Goal: Ask a question

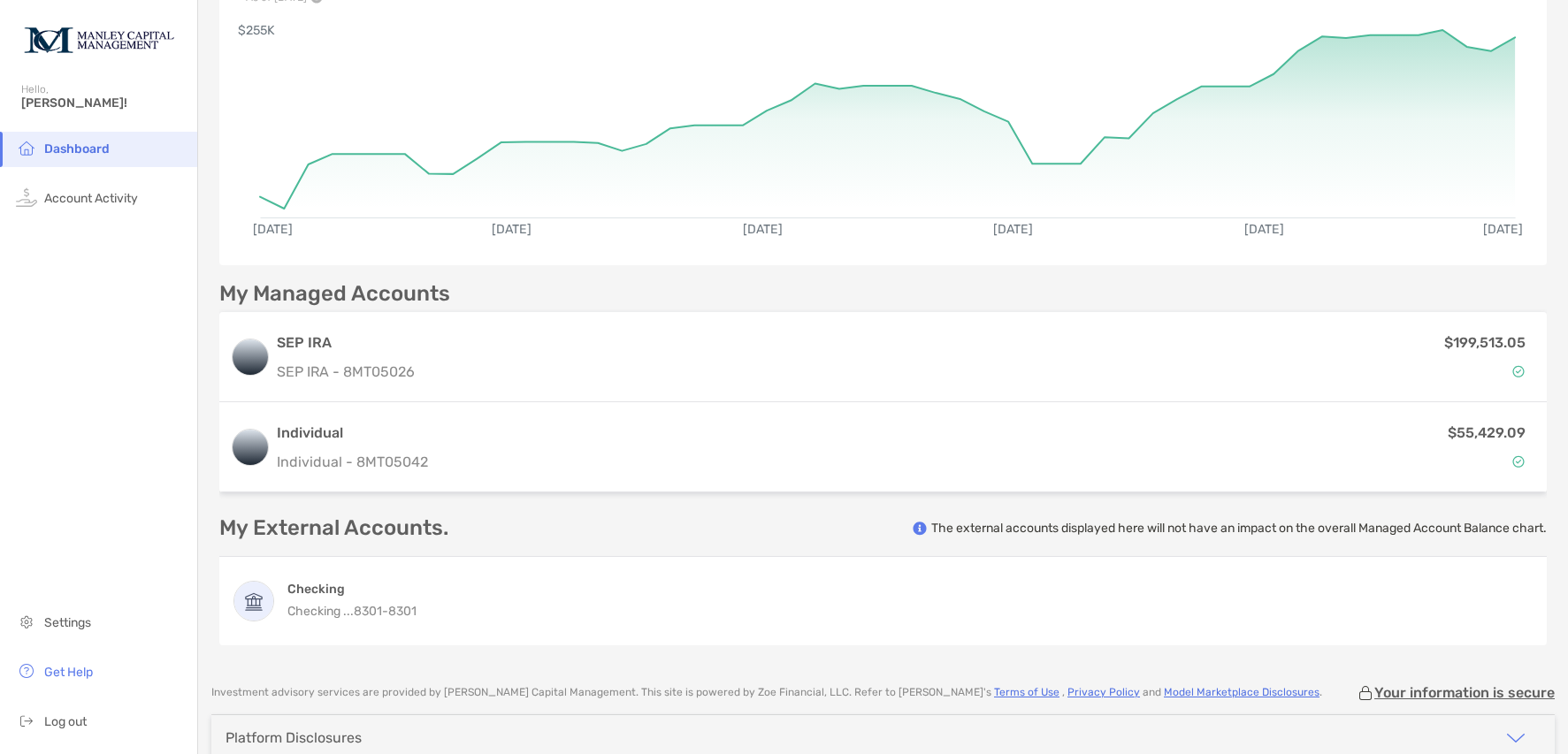
scroll to position [192, 0]
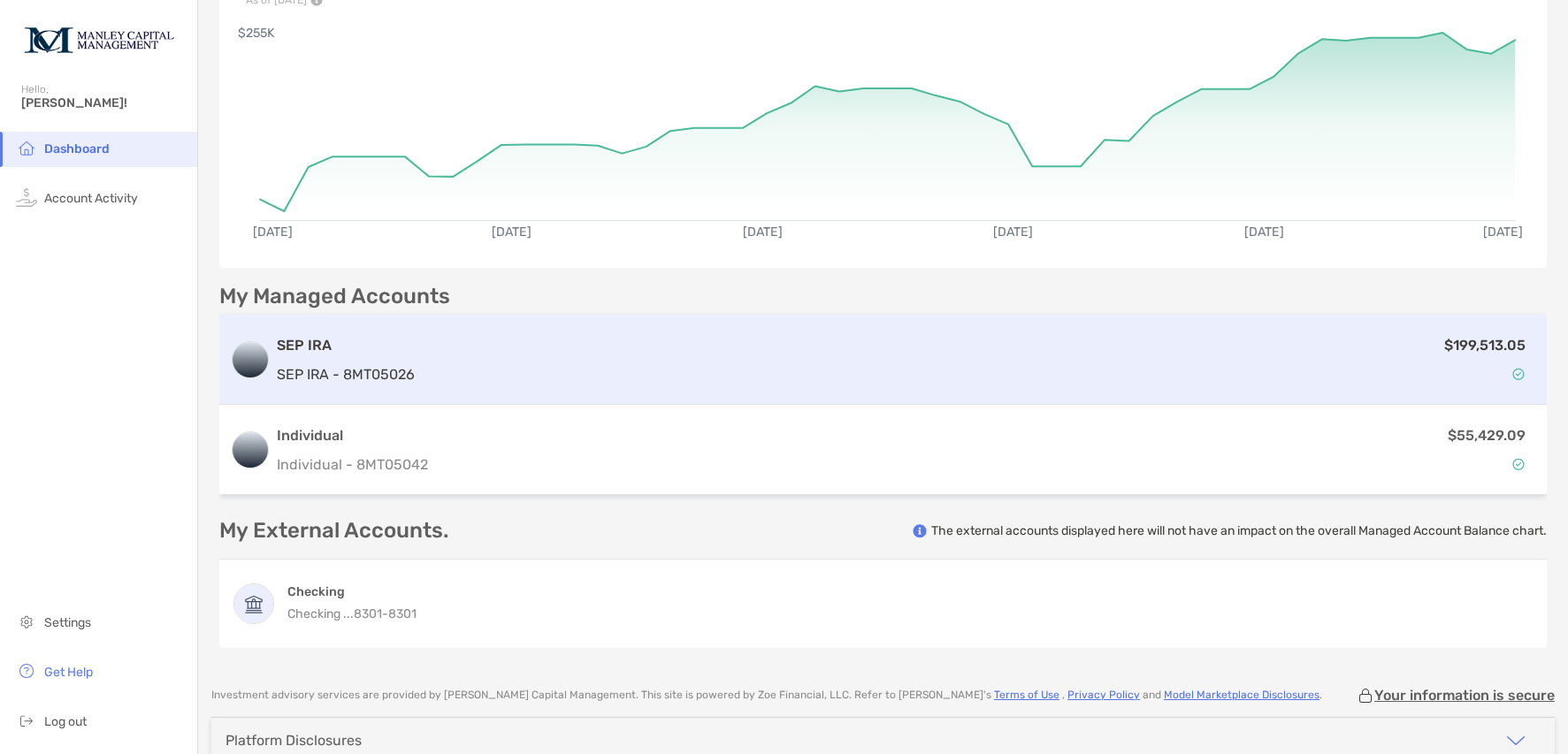
click at [422, 375] on div "SEP IRA SEP IRA - 8MT05026 $199,513.05" at bounding box center [883, 359] width 1327 height 90
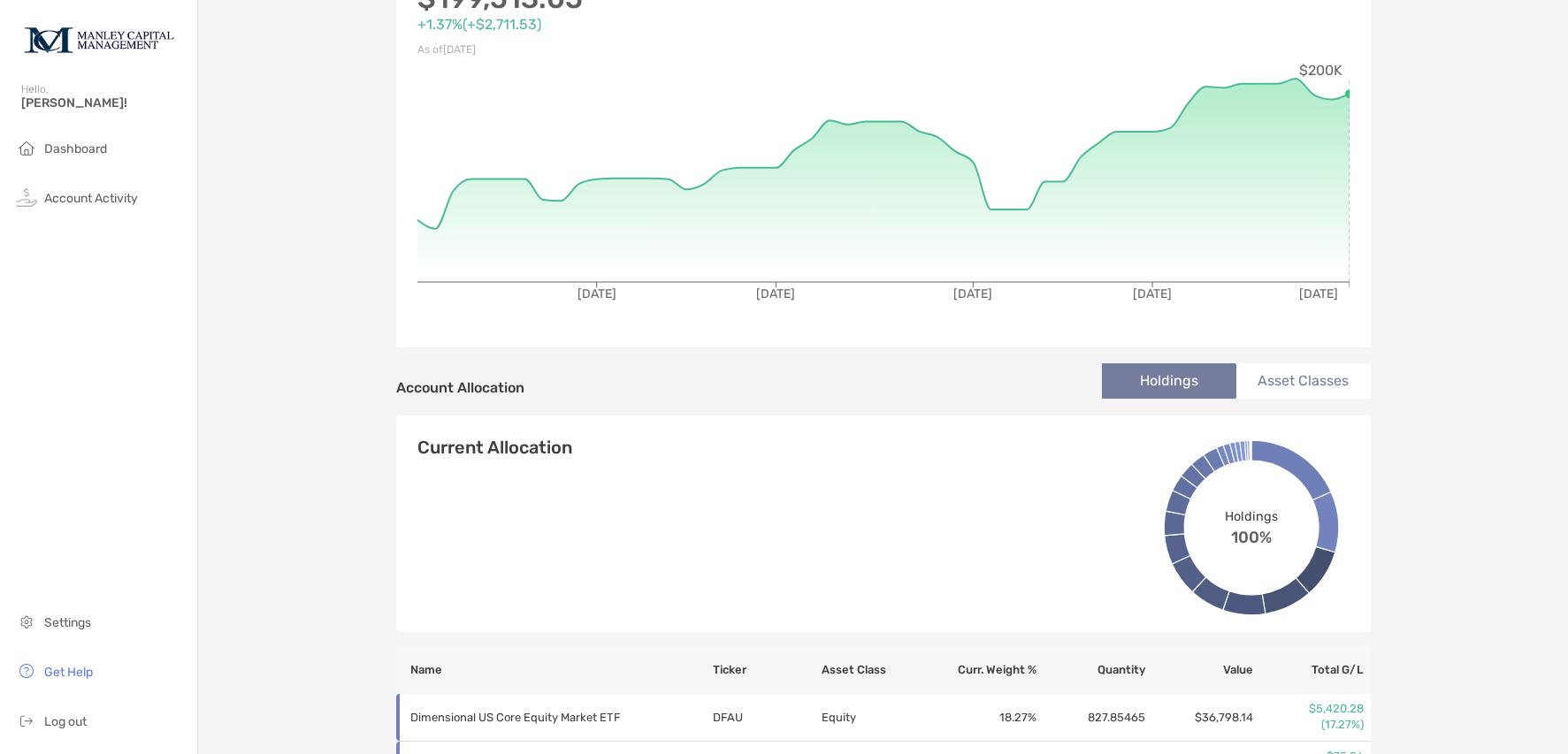
scroll to position [215, 0]
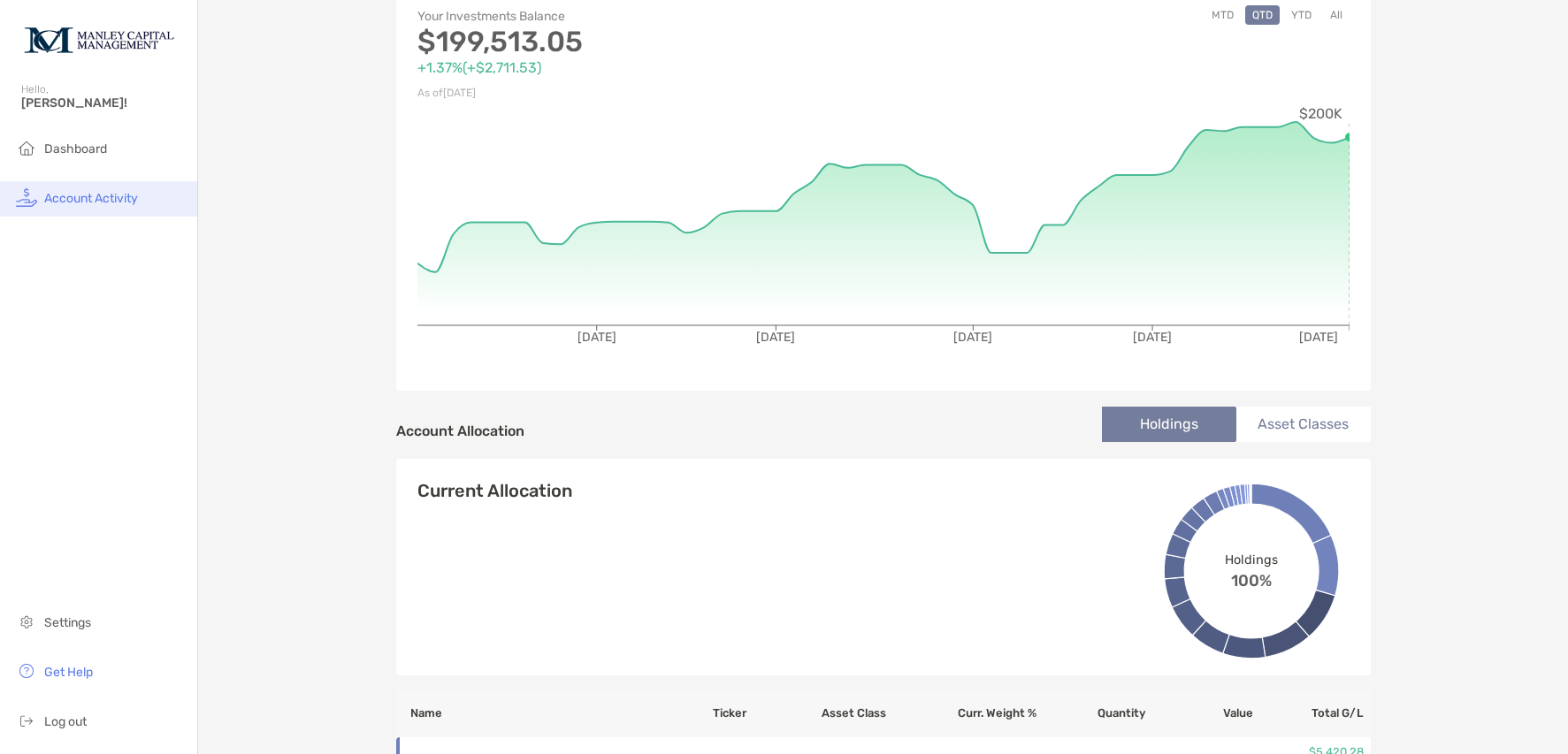
click at [97, 201] on span "Account Activity" at bounding box center [90, 198] width 94 height 15
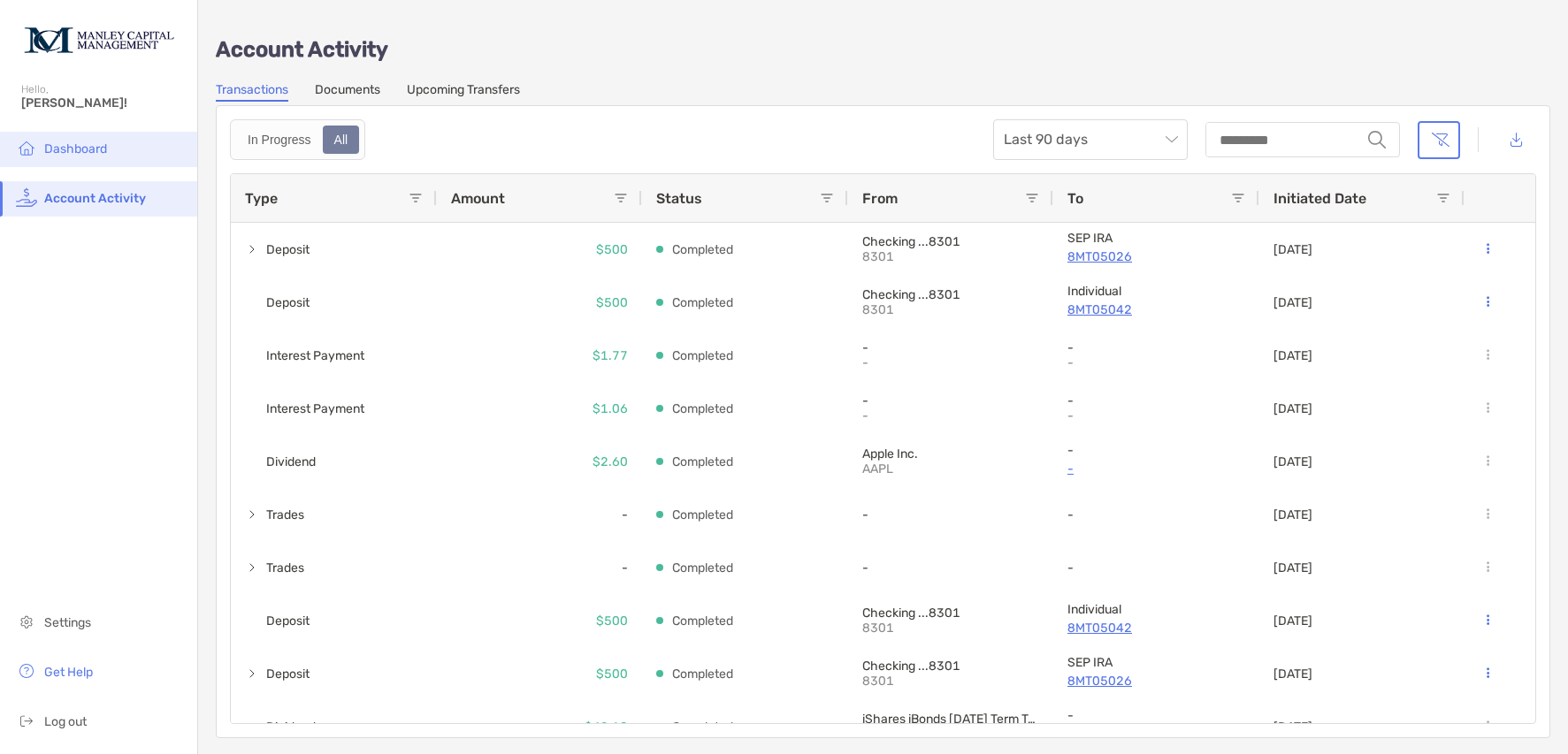
click at [89, 157] on li "Dashboard" at bounding box center [99, 149] width 197 height 35
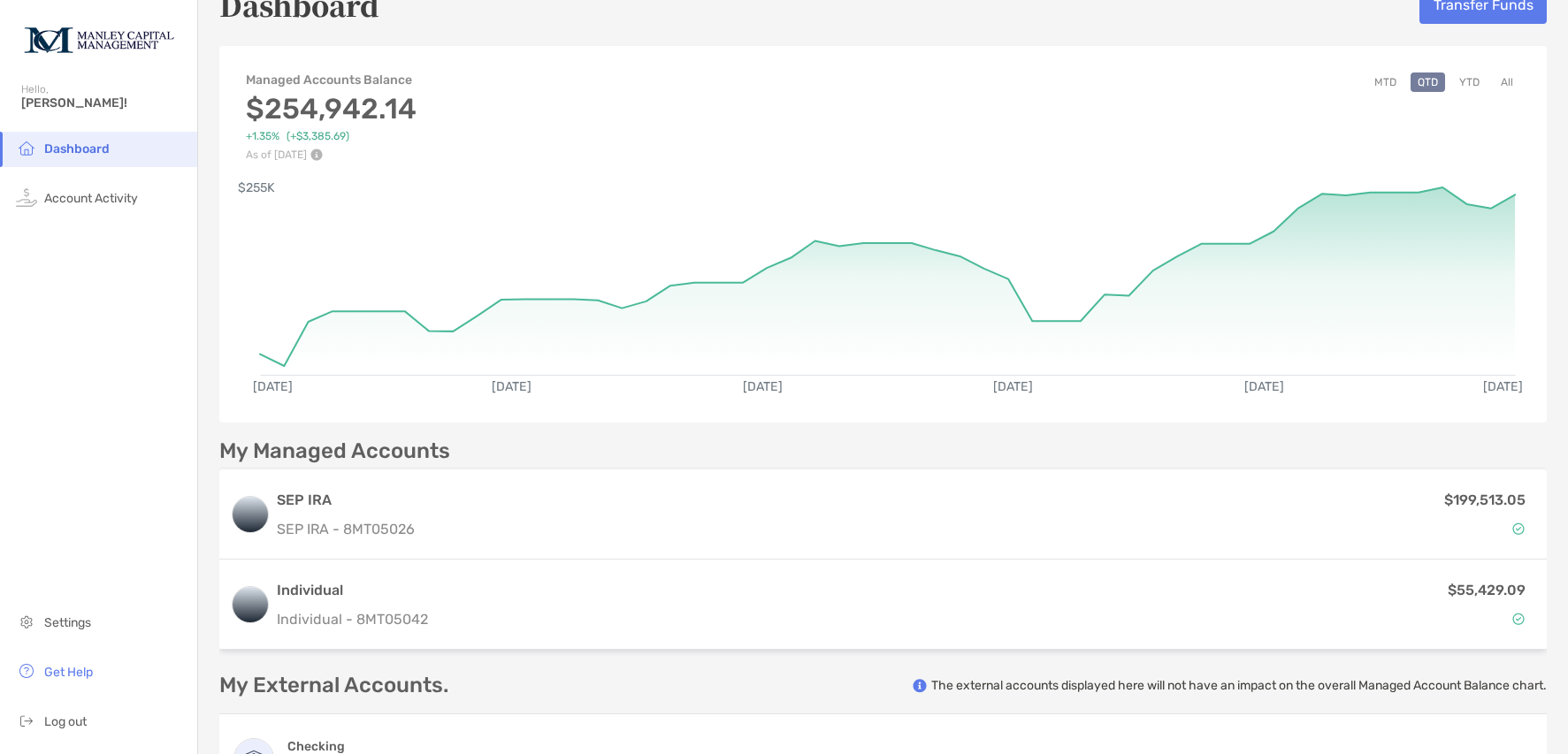
scroll to position [33, 0]
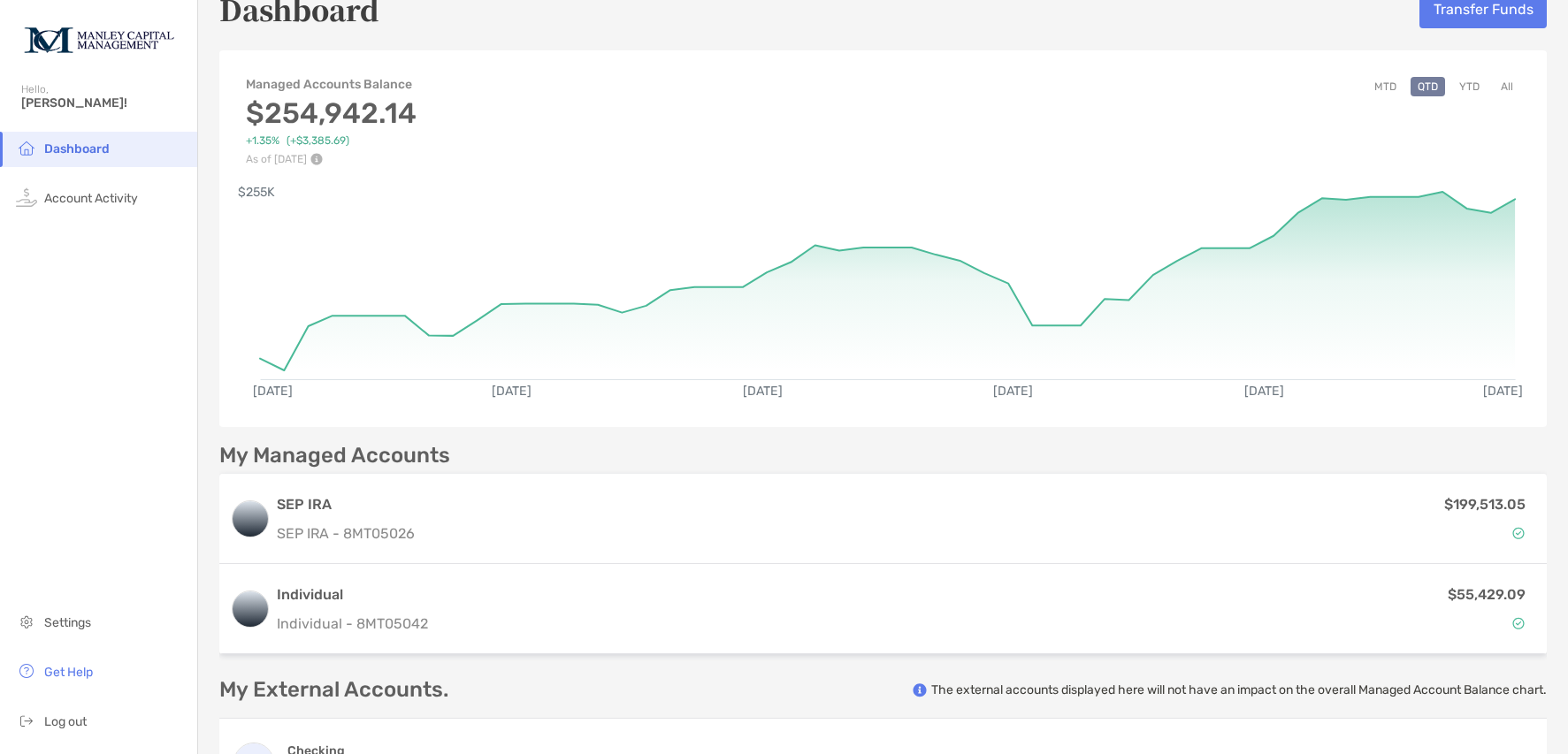
drag, startPoint x: 1561, startPoint y: 47, endPoint x: 1044, endPoint y: 131, distance: 523.8
click at [1021, 135] on div "Managed Accounts Balance $254,942.14 +1.35% ( +$3,385.69 ) As of [DATE] MTD QTD…" at bounding box center [883, 113] width 1327 height 106
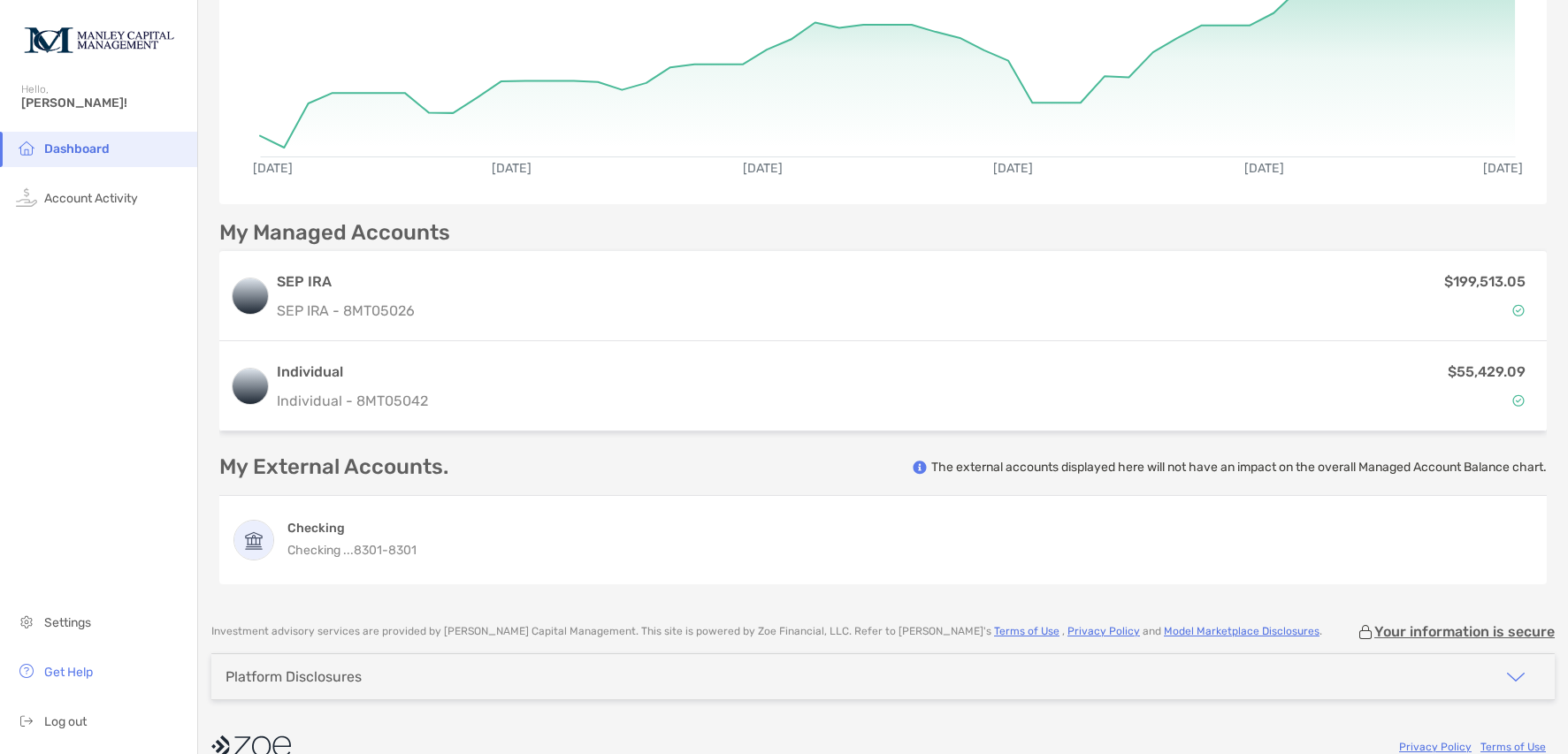
scroll to position [285, 0]
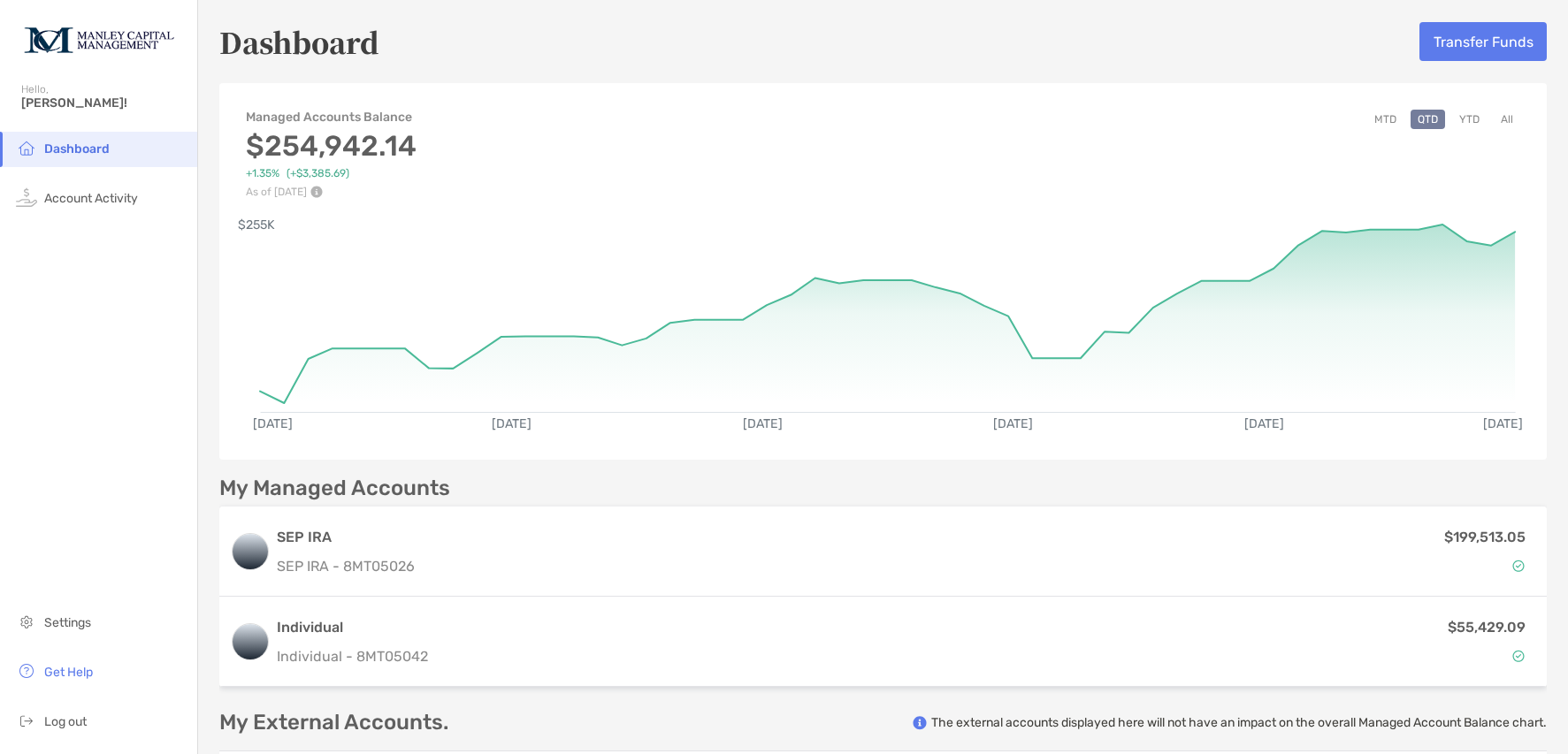
click at [323, 194] on img at bounding box center [316, 191] width 12 height 12
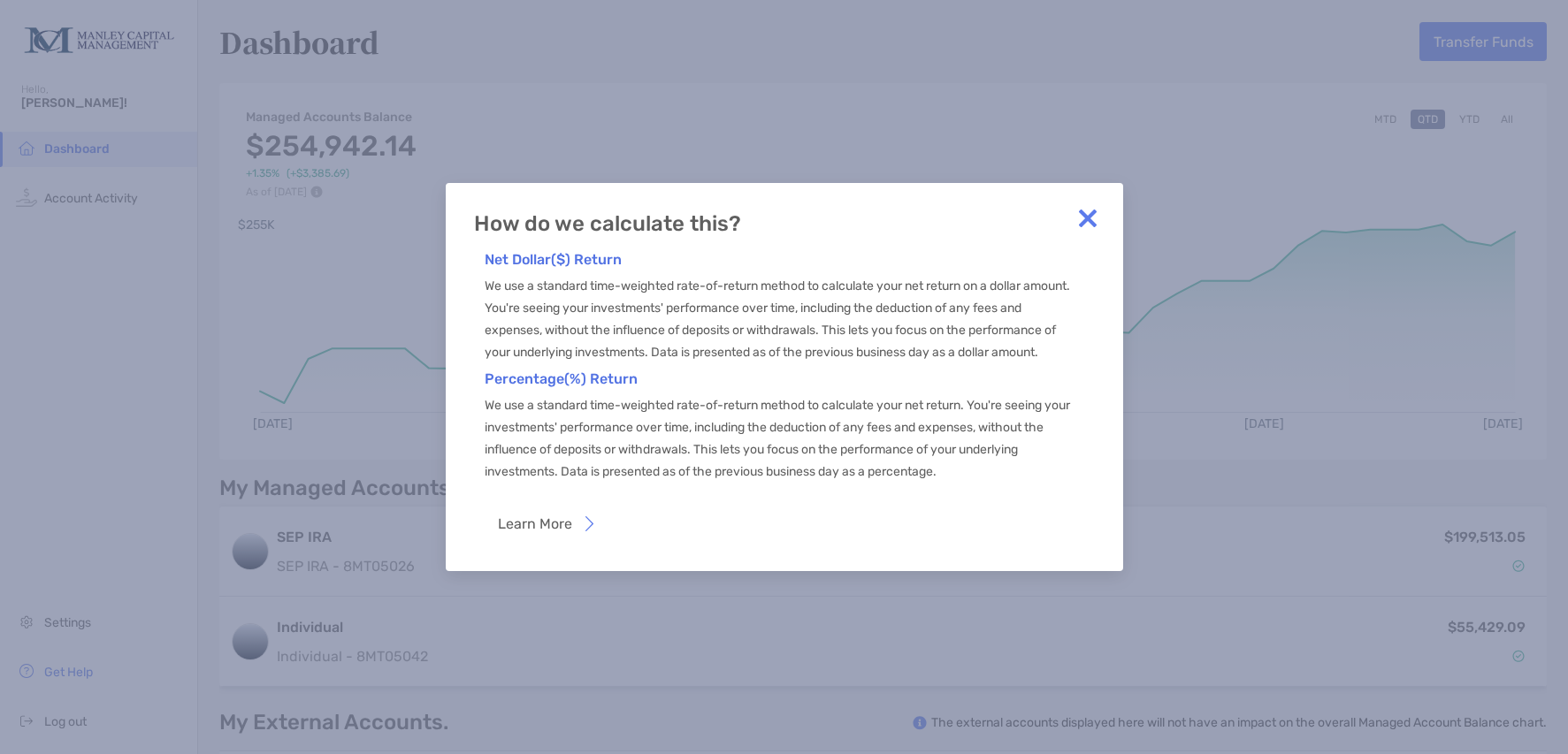
click at [1086, 211] on img at bounding box center [1088, 219] width 35 height 35
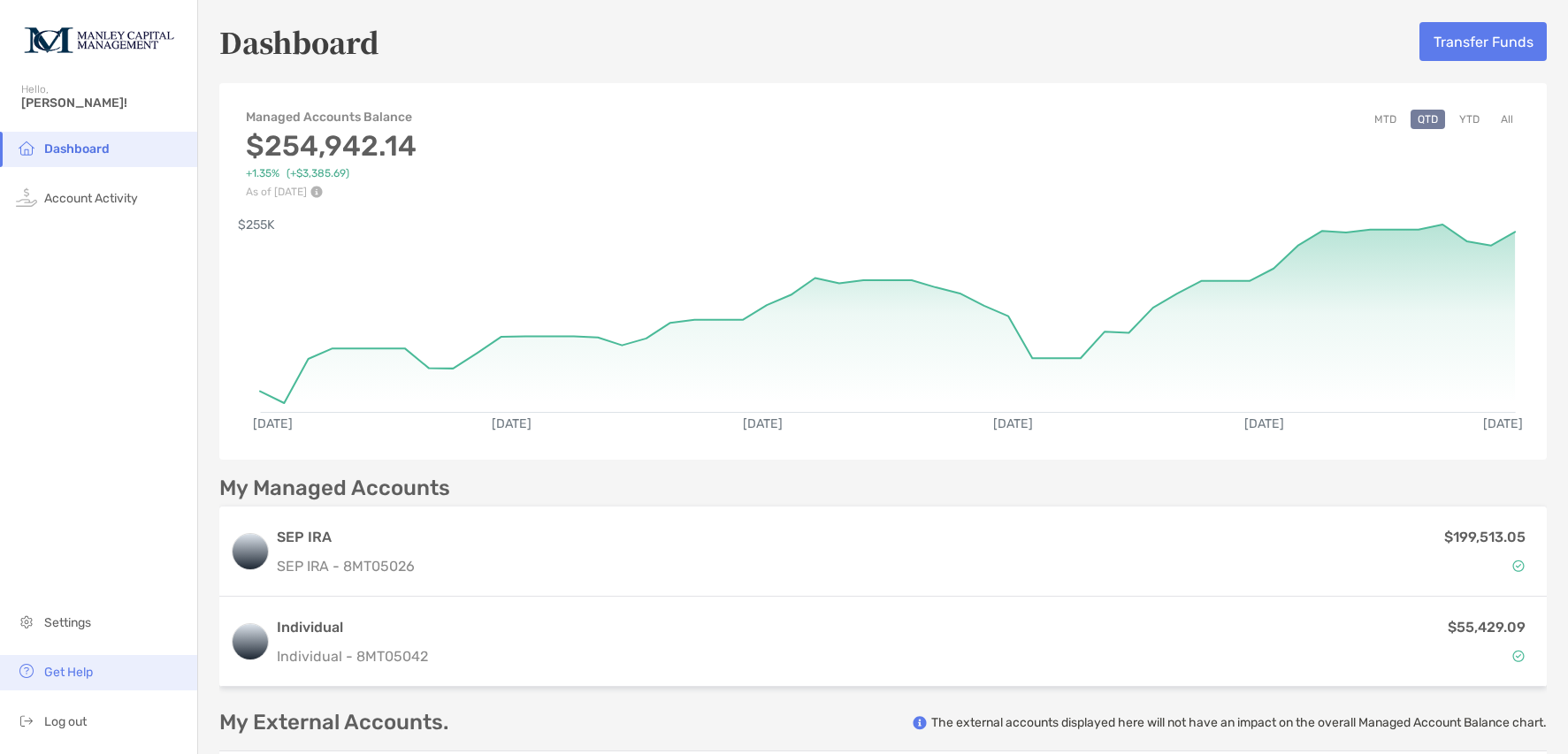
click at [82, 671] on span "Get Help" at bounding box center [68, 672] width 48 height 15
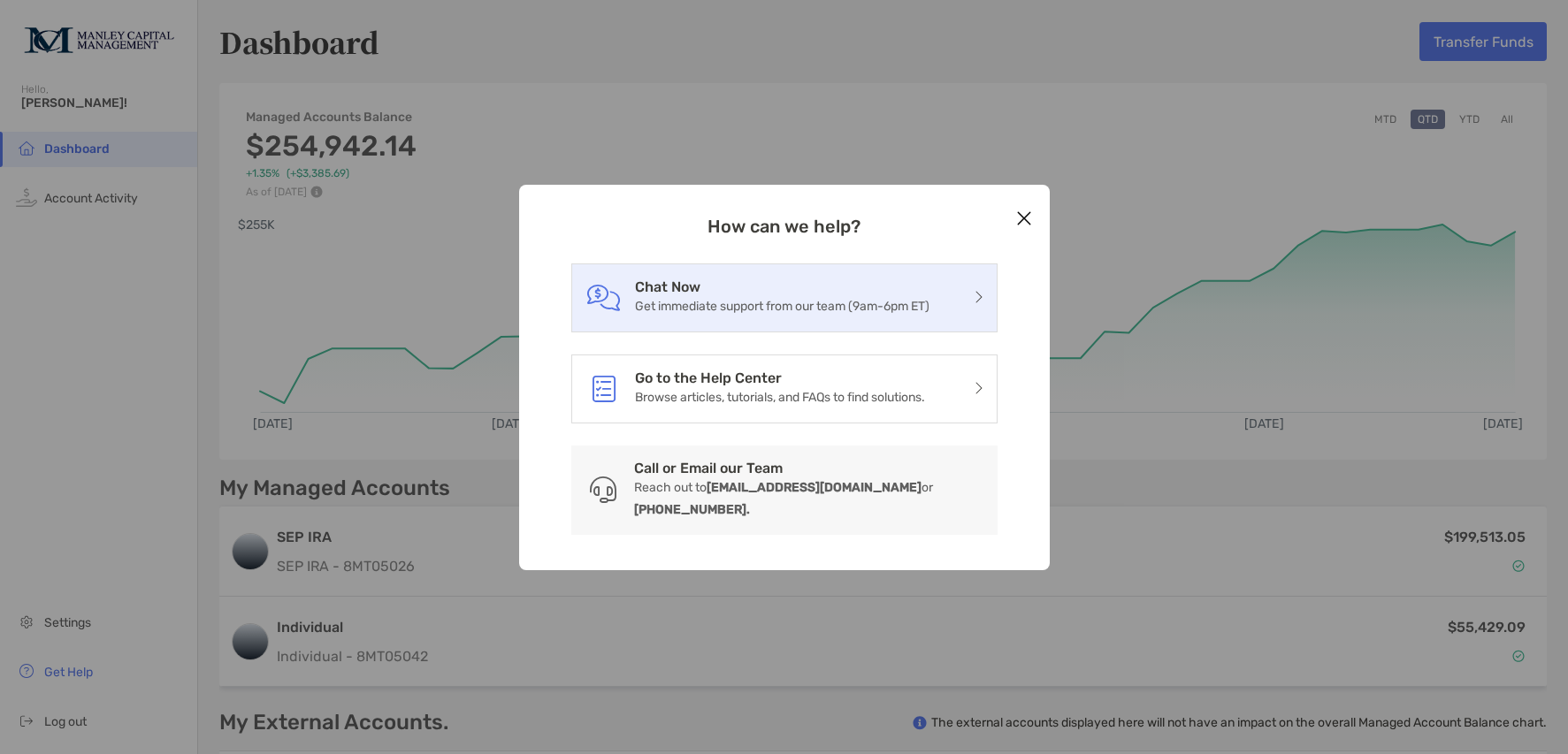
click at [673, 295] on h3 "Chat Now" at bounding box center [782, 287] width 294 height 17
